Goal: Transaction & Acquisition: Book appointment/travel/reservation

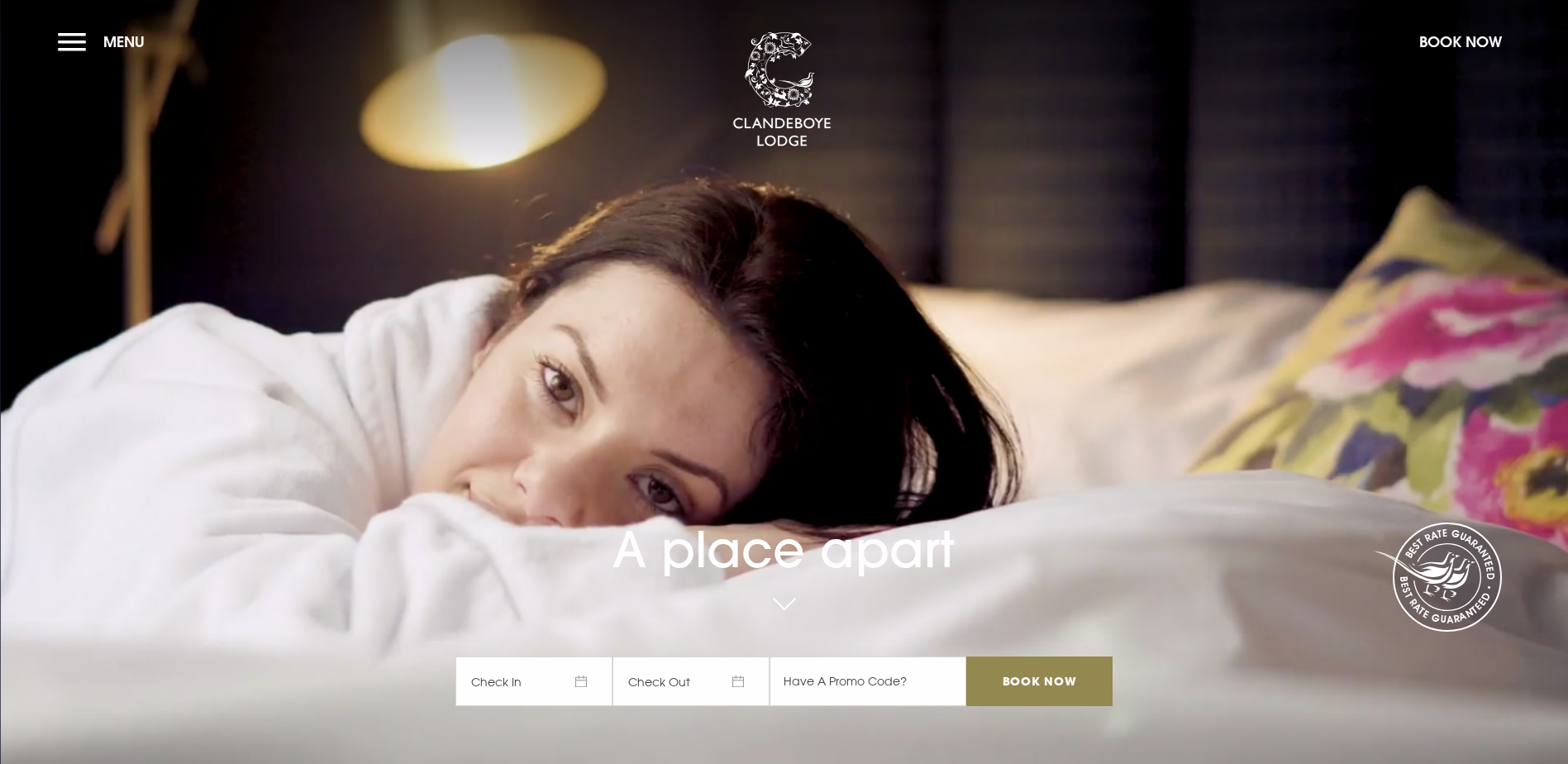
drag, startPoint x: 592, startPoint y: 582, endPoint x: 611, endPoint y: 591, distance: 21.0
click at [595, 656] on span "Check In" at bounding box center [535, 681] width 157 height 49
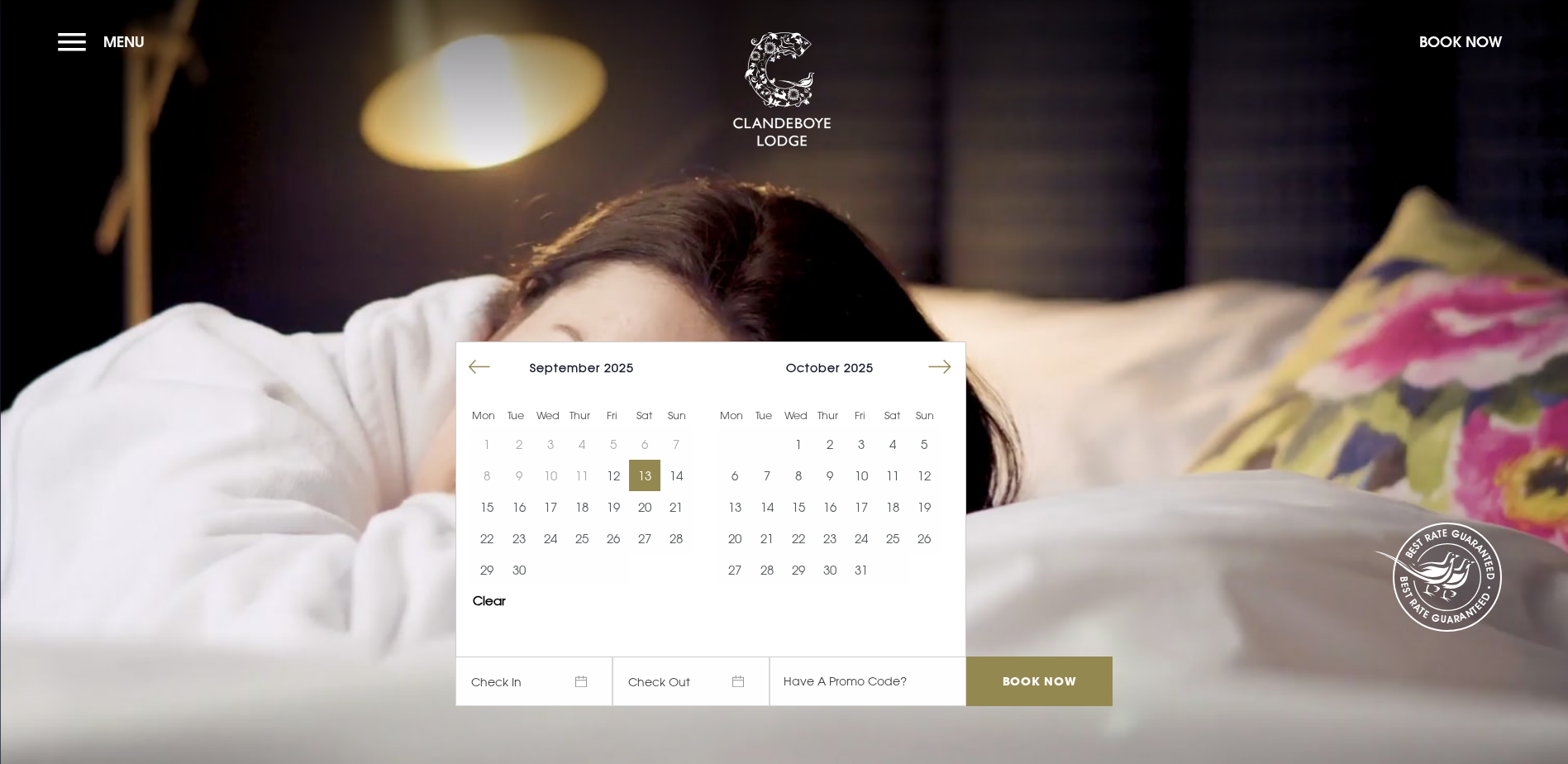
click at [651, 459] on button "13" at bounding box center [644, 475] width 31 height 31
click at [678, 459] on button "14" at bounding box center [676, 475] width 31 height 31
click at [1024, 656] on input "Book Now" at bounding box center [1039, 681] width 146 height 49
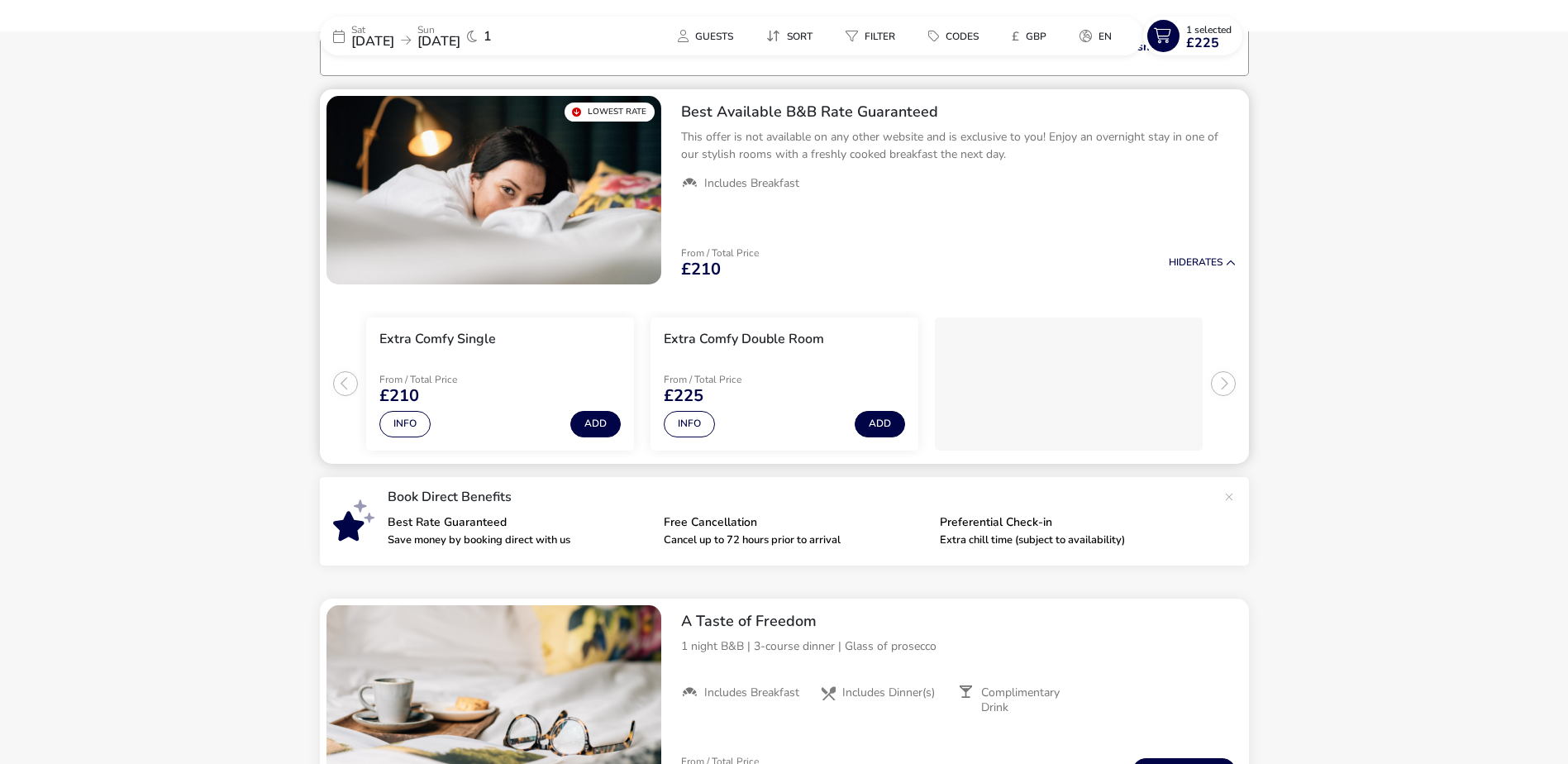
scroll to position [132, 0]
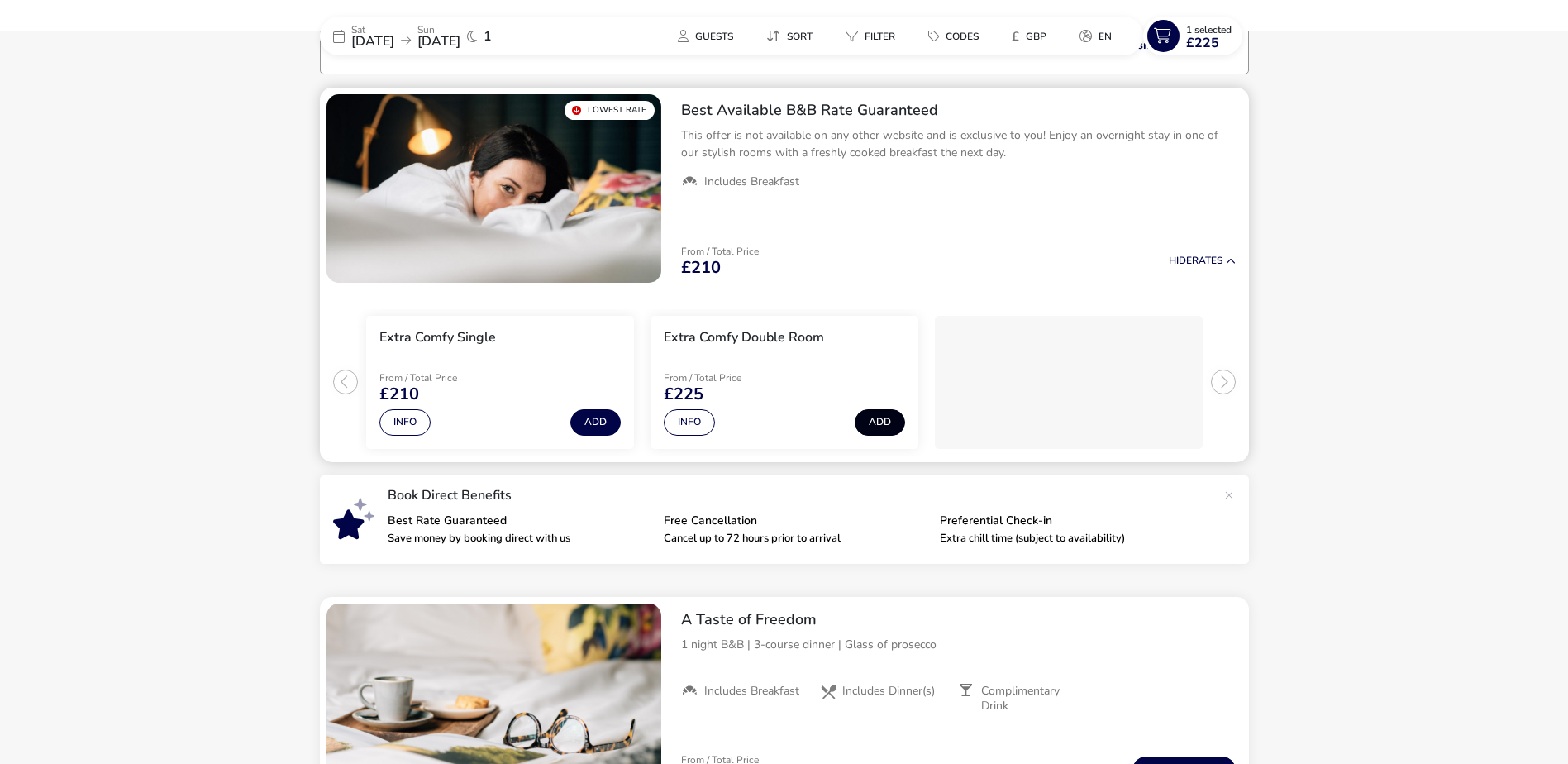
click at [860, 422] on button "Add" at bounding box center [880, 422] width 50 height 27
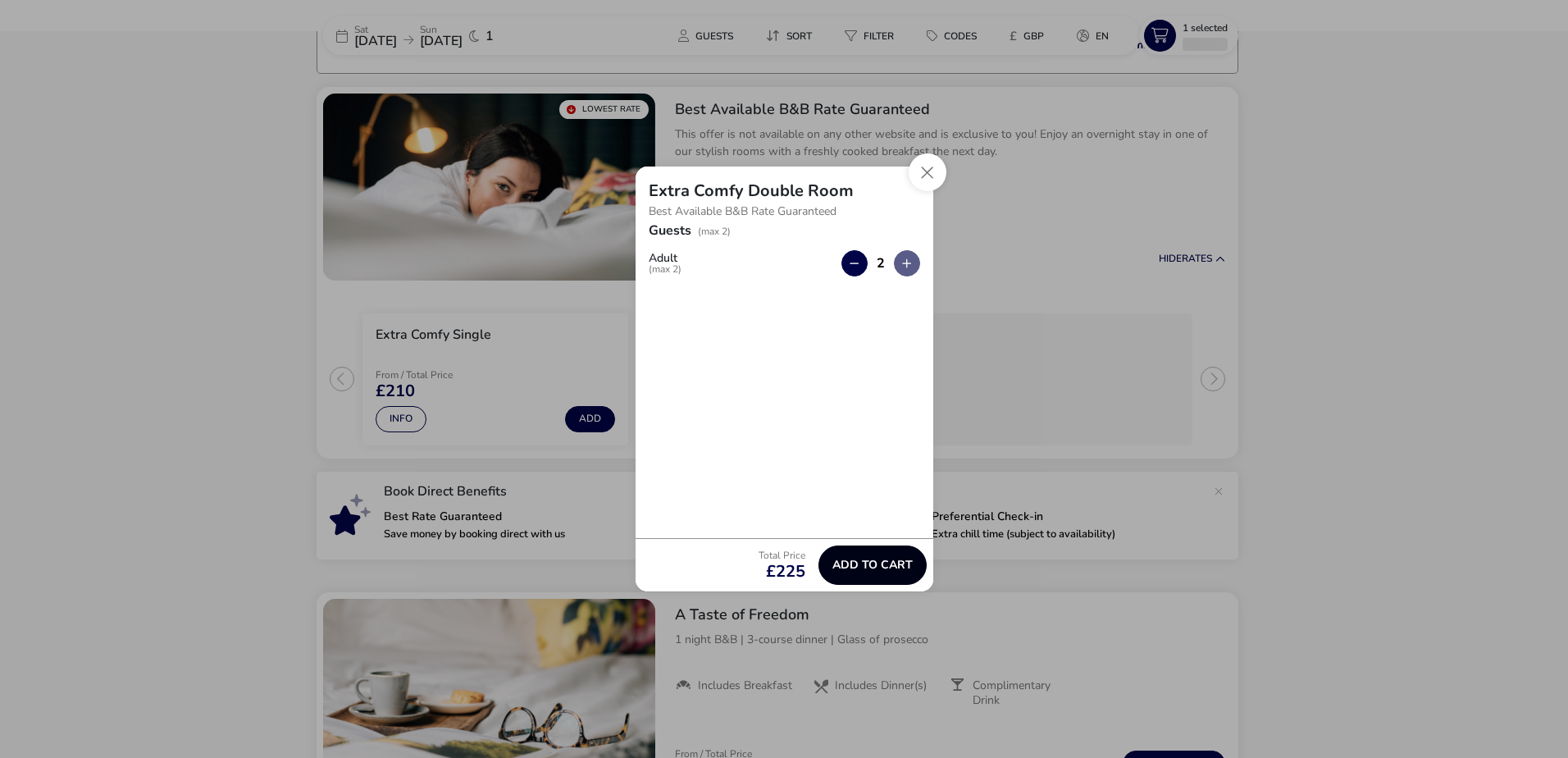
click at [882, 559] on span "Add to cart" at bounding box center [873, 565] width 81 height 13
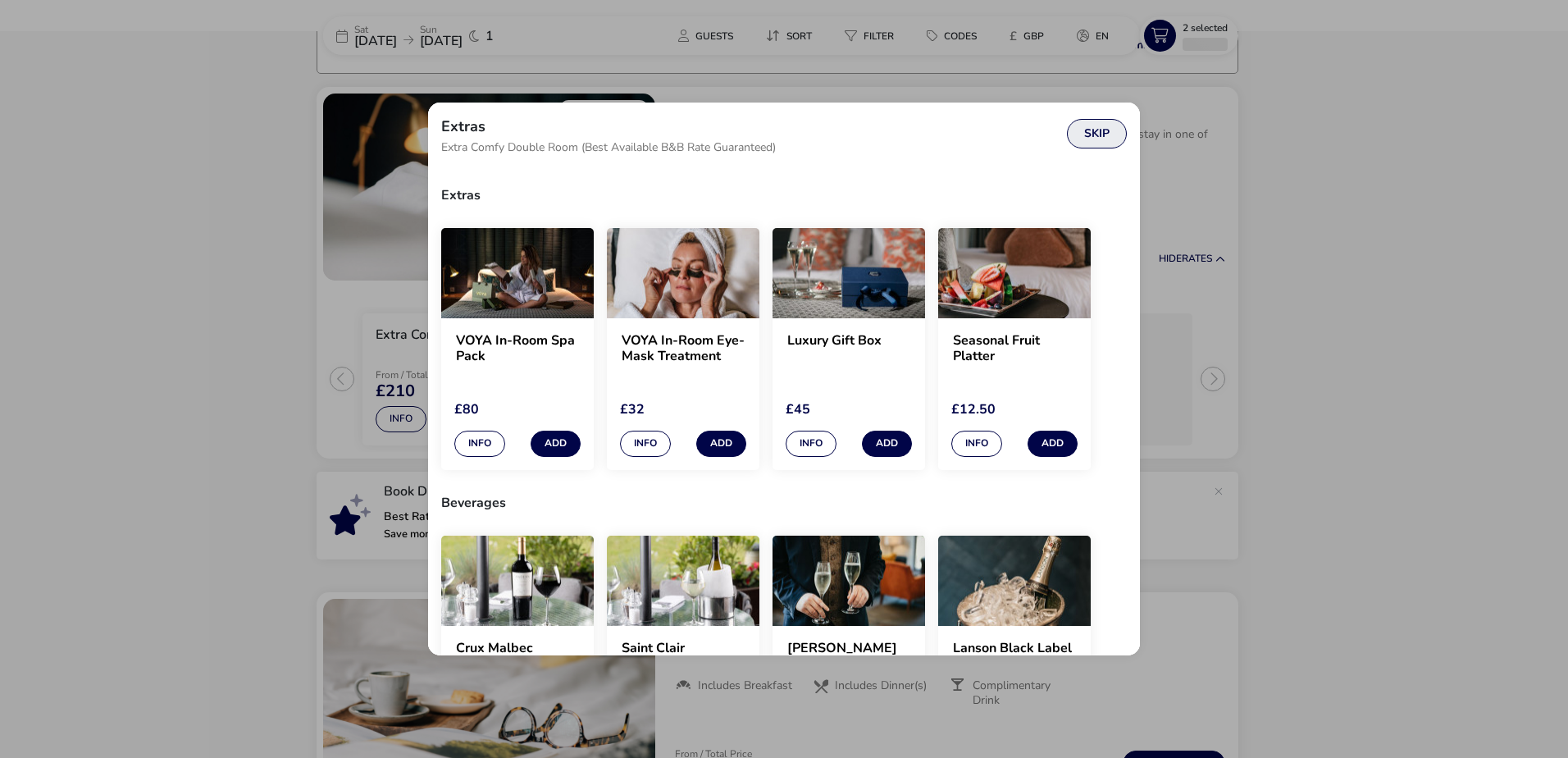
click at [1096, 133] on button "Skip" at bounding box center [1097, 133] width 60 height 30
